Goal: Task Accomplishment & Management: Manage account settings

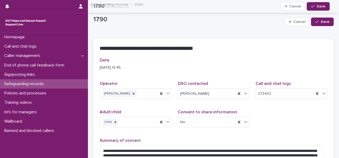
scroll to position [117, 0]
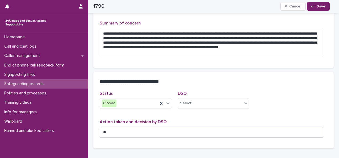
type textarea "*"
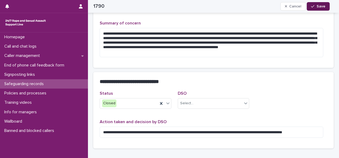
type textarea "**********"
click at [326, 7] on button "Save" at bounding box center [318, 6] width 23 height 9
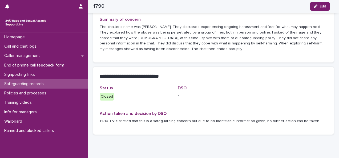
scroll to position [111, 0]
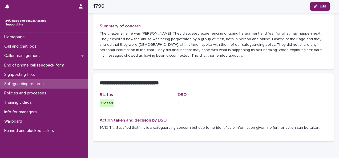
click at [37, 84] on p "Safeguarding records" at bounding box center [25, 84] width 46 height 5
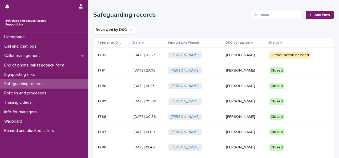
click at [134, 56] on p "[DATE] 04:24" at bounding box center [148, 55] width 31 height 5
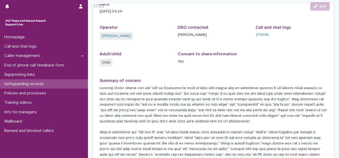
scroll to position [60, 0]
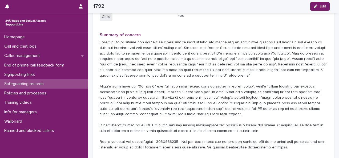
drag, startPoint x: 158, startPoint y: 61, endPoint x: 160, endPoint y: 72, distance: 10.8
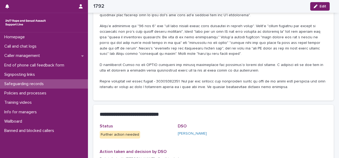
drag, startPoint x: 160, startPoint y: 59, endPoint x: 161, endPoint y: 71, distance: 12.5
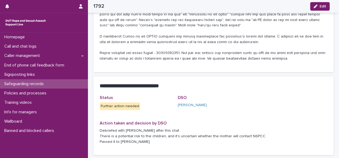
drag, startPoint x: 162, startPoint y: 74, endPoint x: 161, endPoint y: 84, distance: 10.4
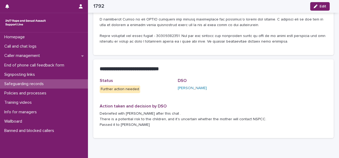
drag, startPoint x: 160, startPoint y: 88, endPoint x: 159, endPoint y: 99, distance: 11.2
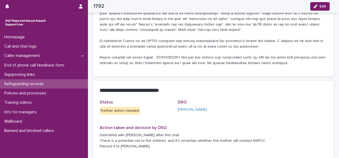
scroll to position [103, 0]
